Goal: Information Seeking & Learning: Learn about a topic

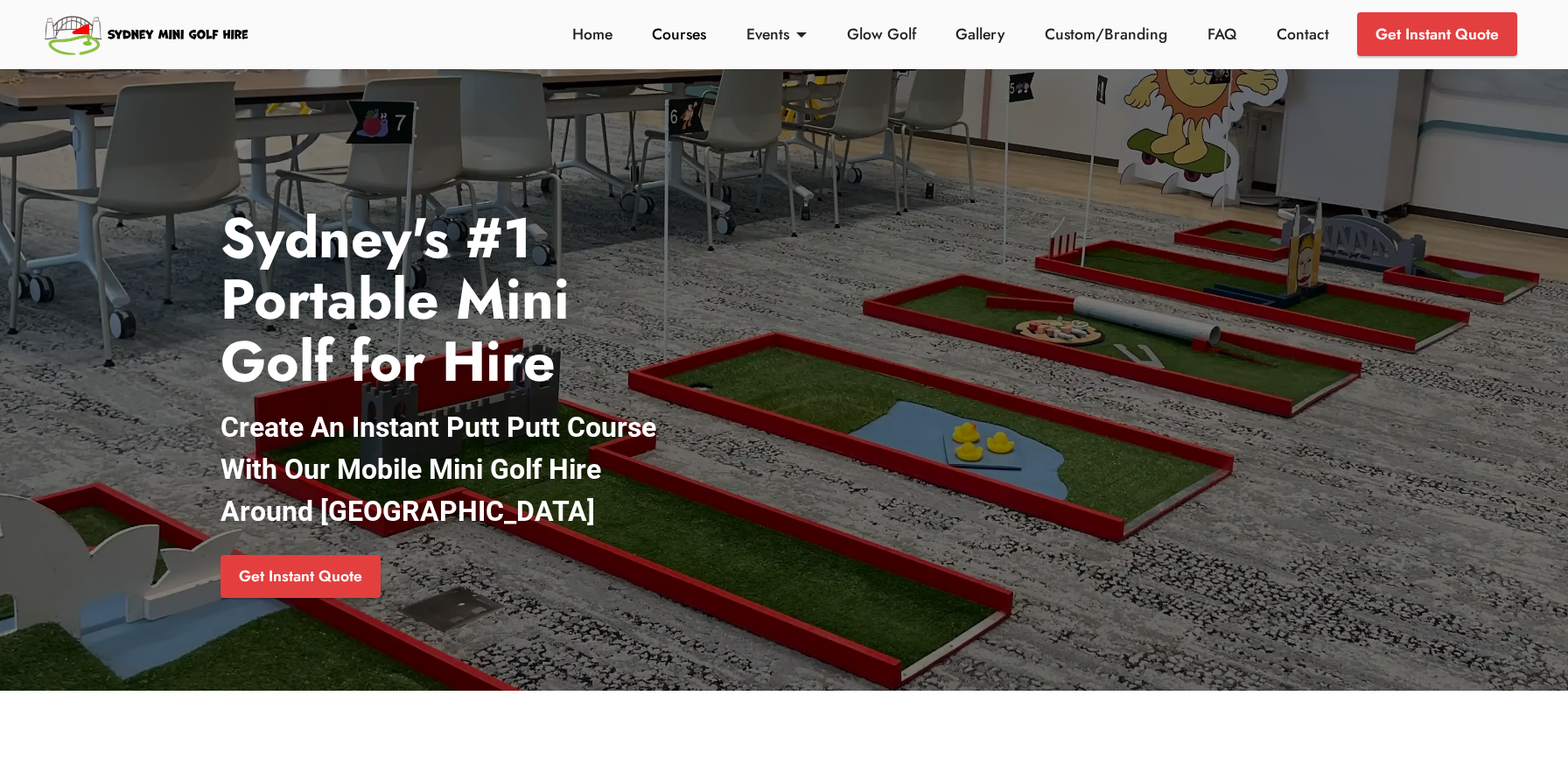
click at [690, 43] on link "Courses" at bounding box center [679, 34] width 64 height 23
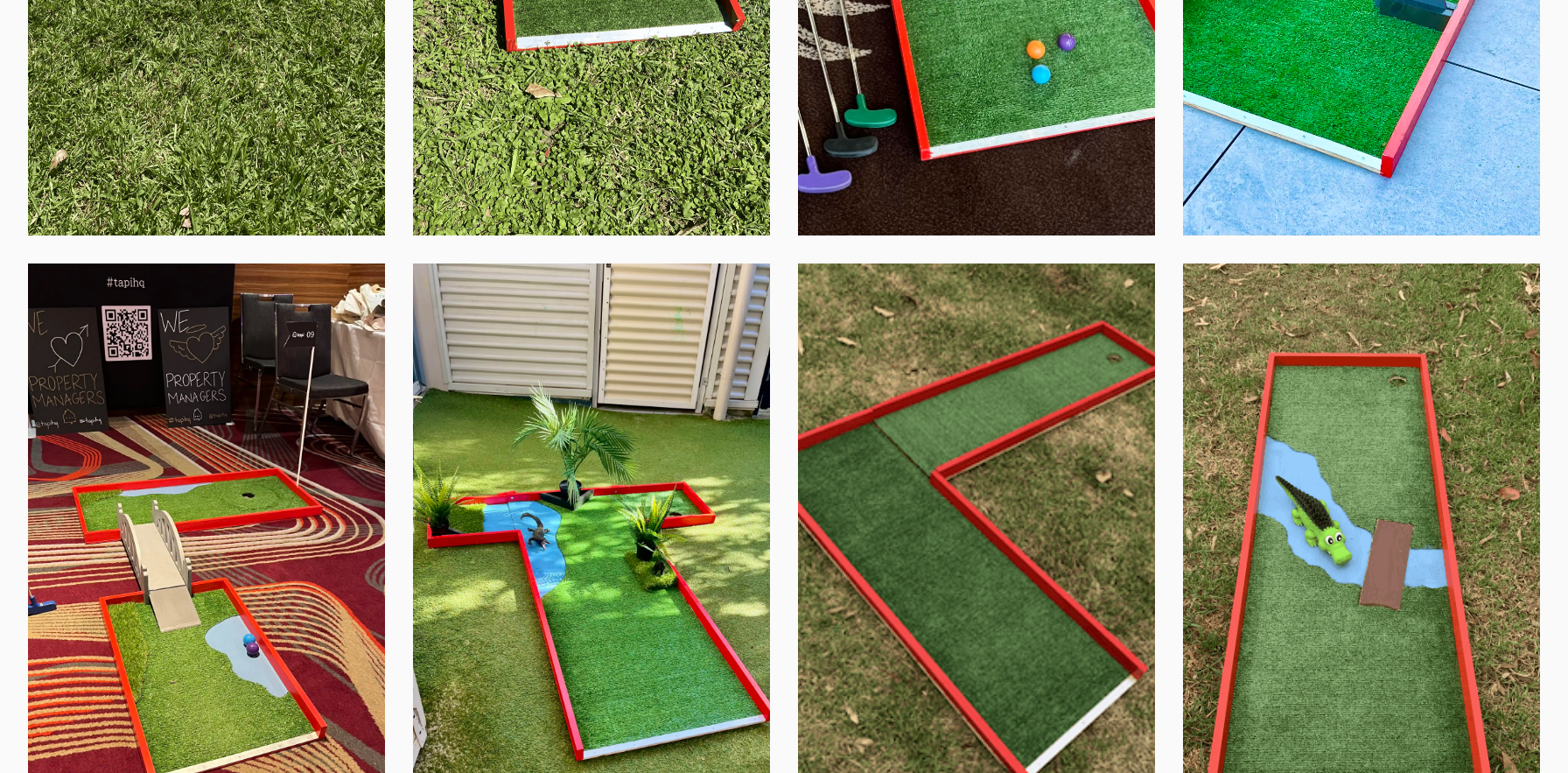
scroll to position [4532, 0]
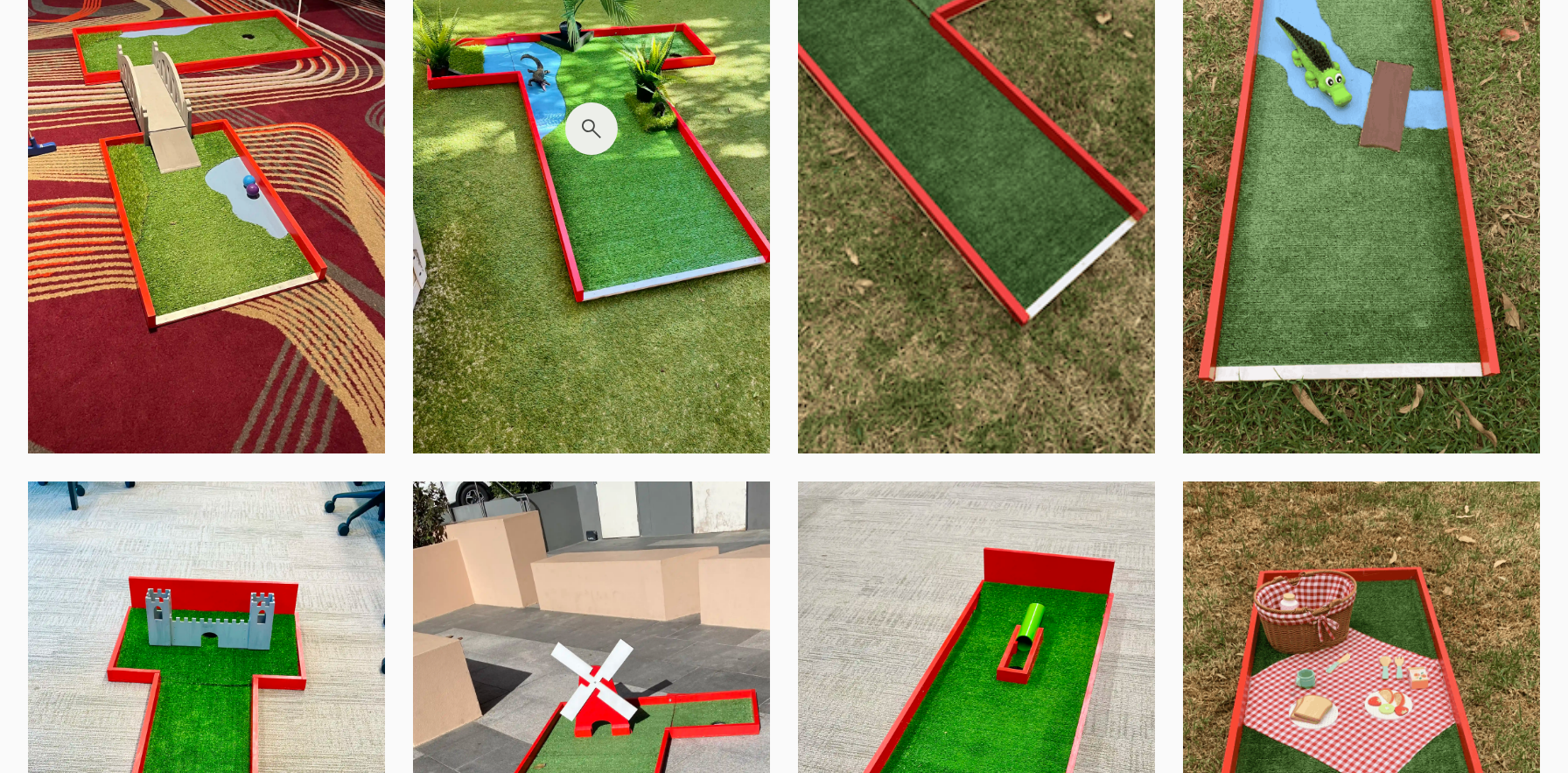
click at [533, 321] on img at bounding box center [591, 129] width 357 height 649
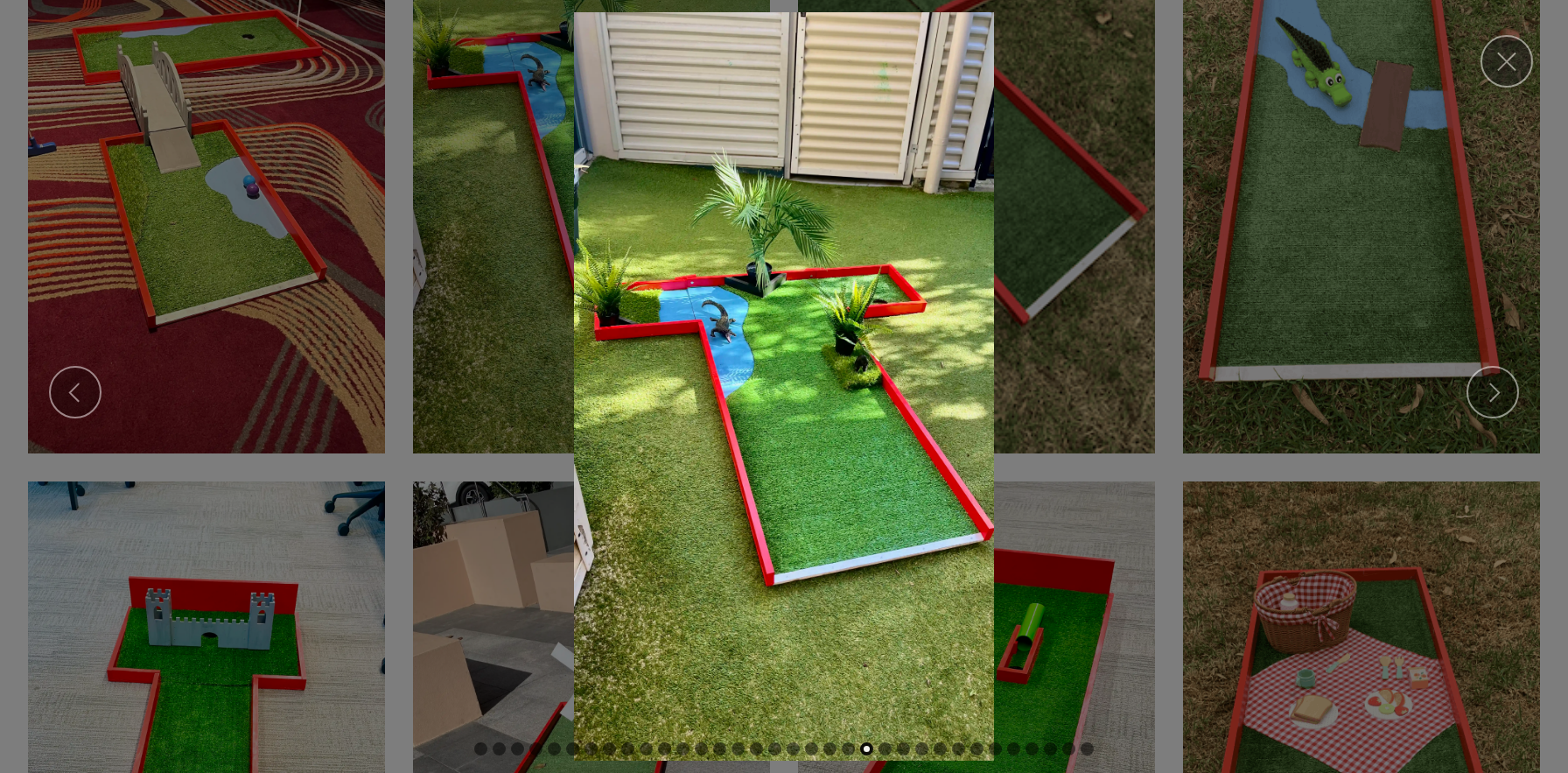
click at [1207, 405] on img at bounding box center [784, 386] width 1540 height 748
click at [1495, 58] on link "Close" at bounding box center [1507, 61] width 53 height 53
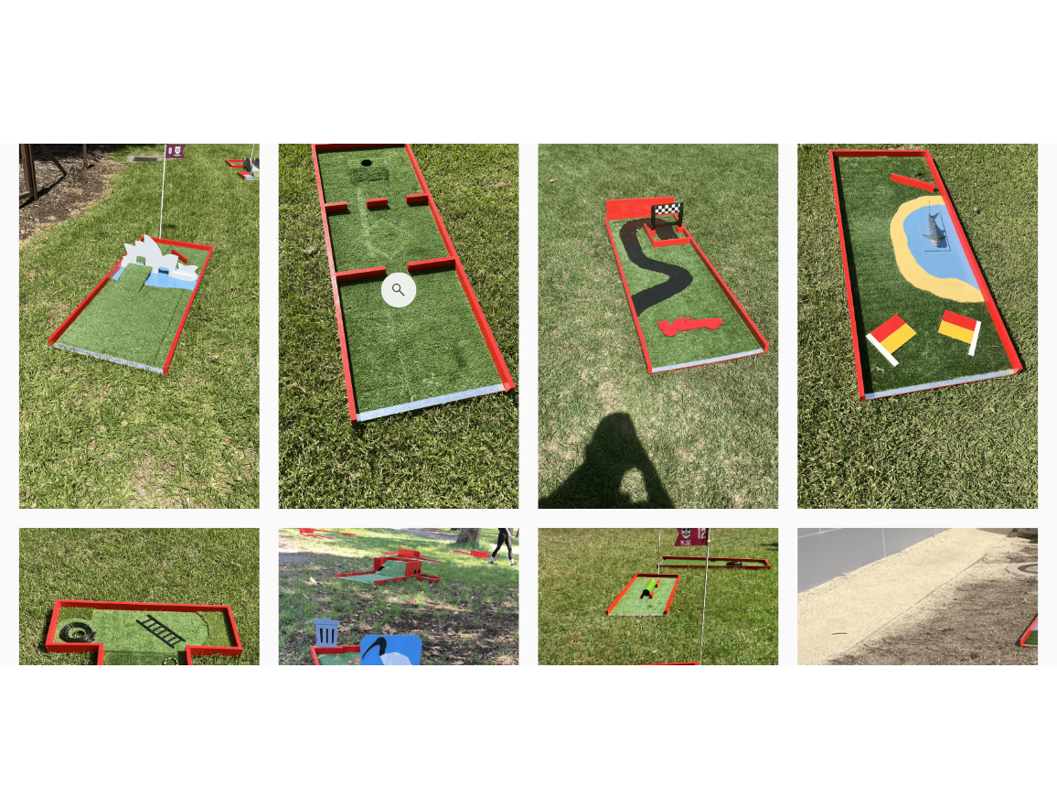
scroll to position [1242, 0]
